Goal: Task Accomplishment & Management: Manage account settings

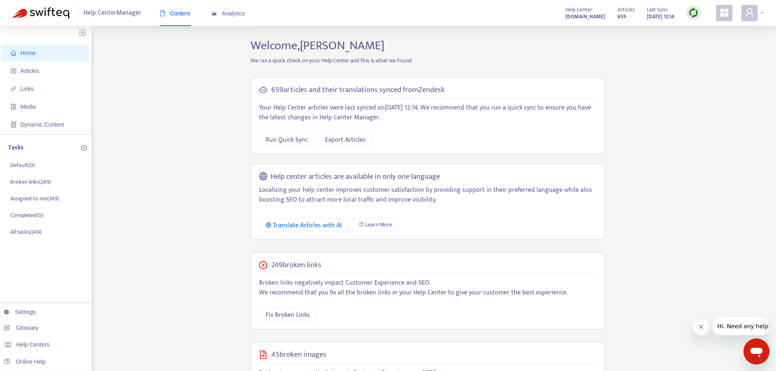
click at [759, 9] on div at bounding box center [753, 13] width 22 height 16
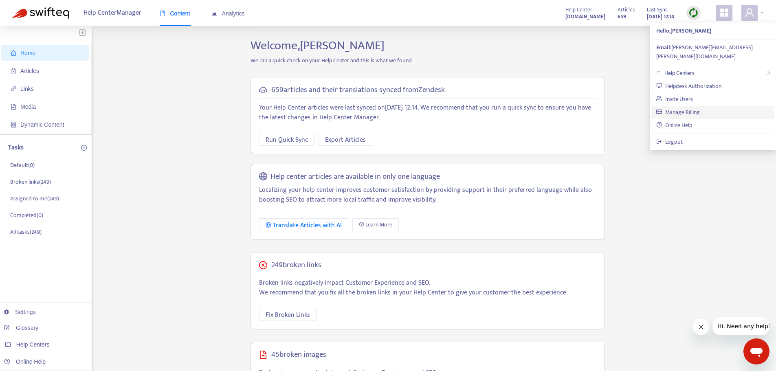
click at [678, 108] on link "Manage Billing" at bounding box center [679, 112] width 44 height 9
